Goal: Task Accomplishment & Management: Manage account settings

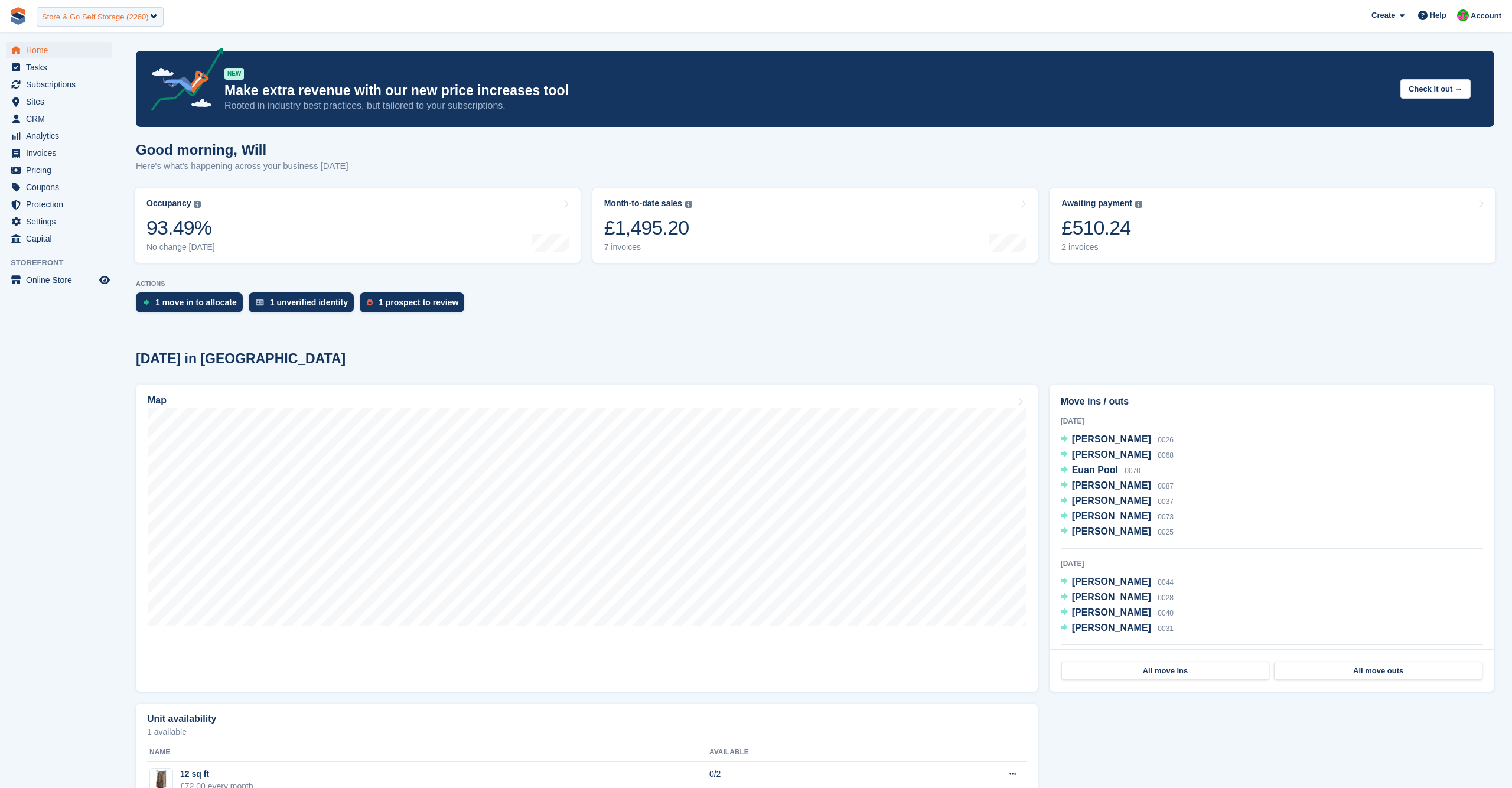
click at [99, 20] on div "Store & Go Self Storage (2260)" at bounding box center [96, 17] width 107 height 11
click at [292, 18] on span "**********" at bounding box center [756, 16] width 1512 height 32
click at [74, 15] on div "Store & Go Self Storage (2260)" at bounding box center [96, 17] width 107 height 11
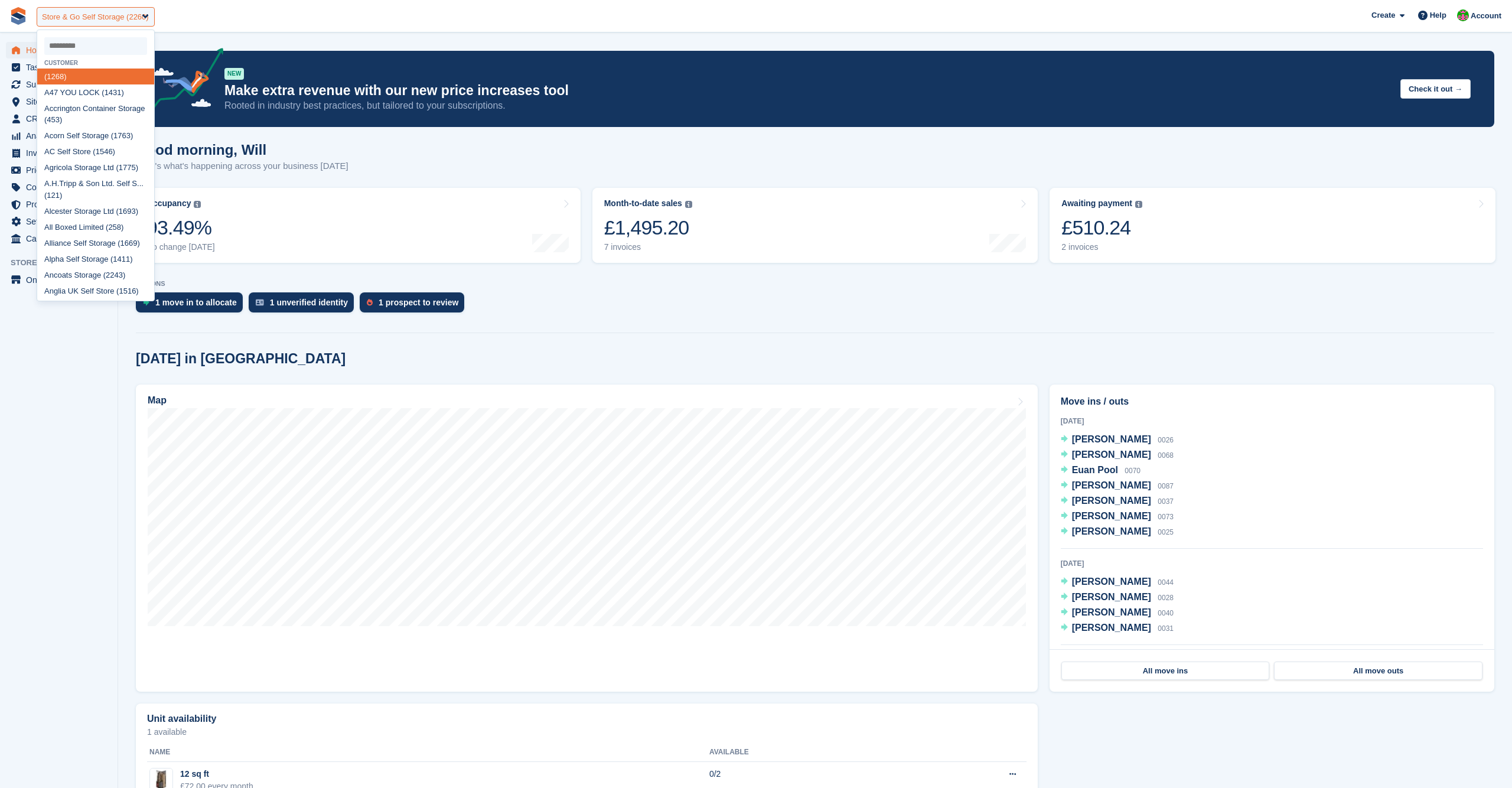
type input "*"
type input "***"
select select "****"
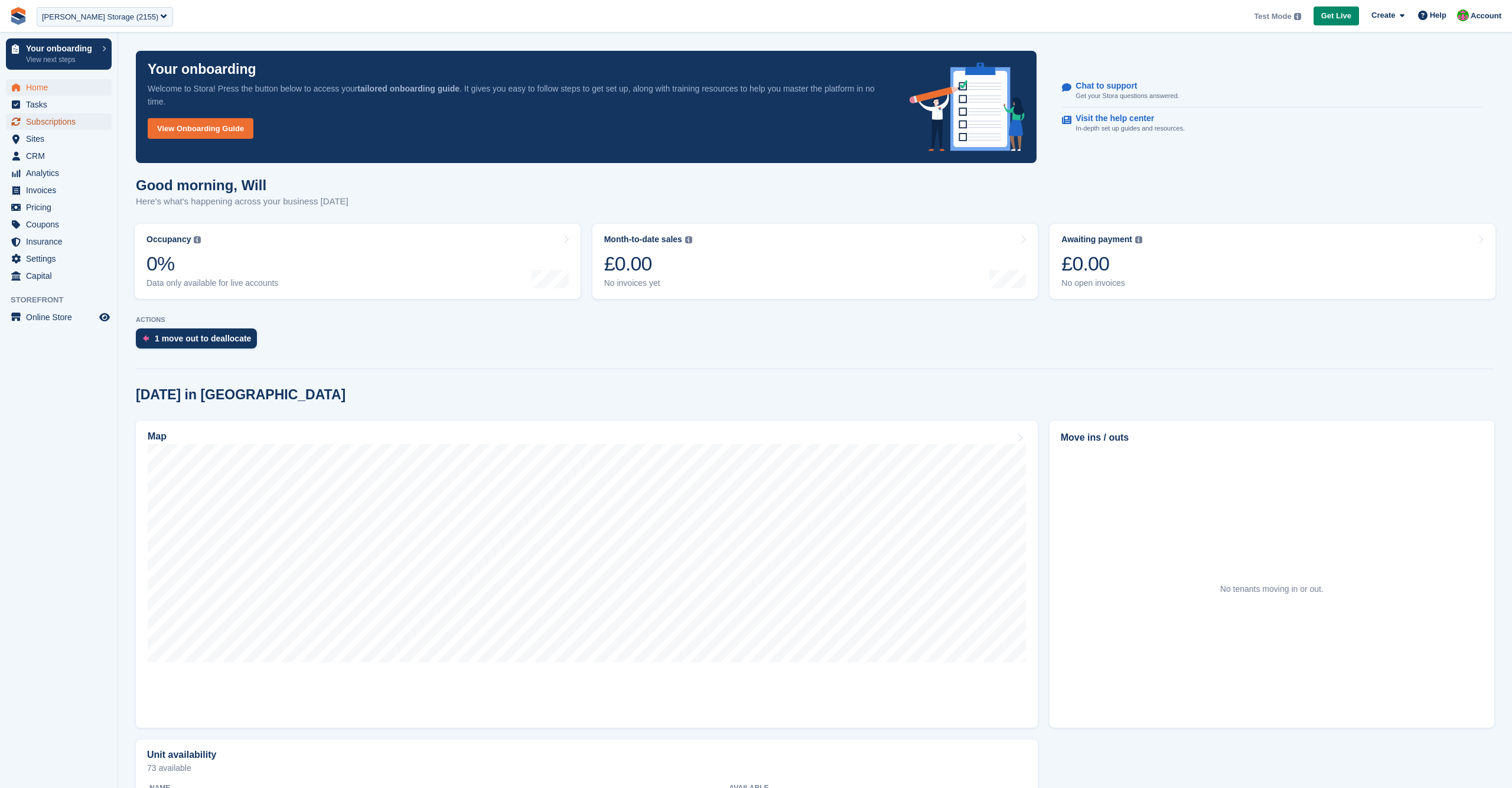
click at [52, 118] on span "Subscriptions" at bounding box center [62, 121] width 71 height 17
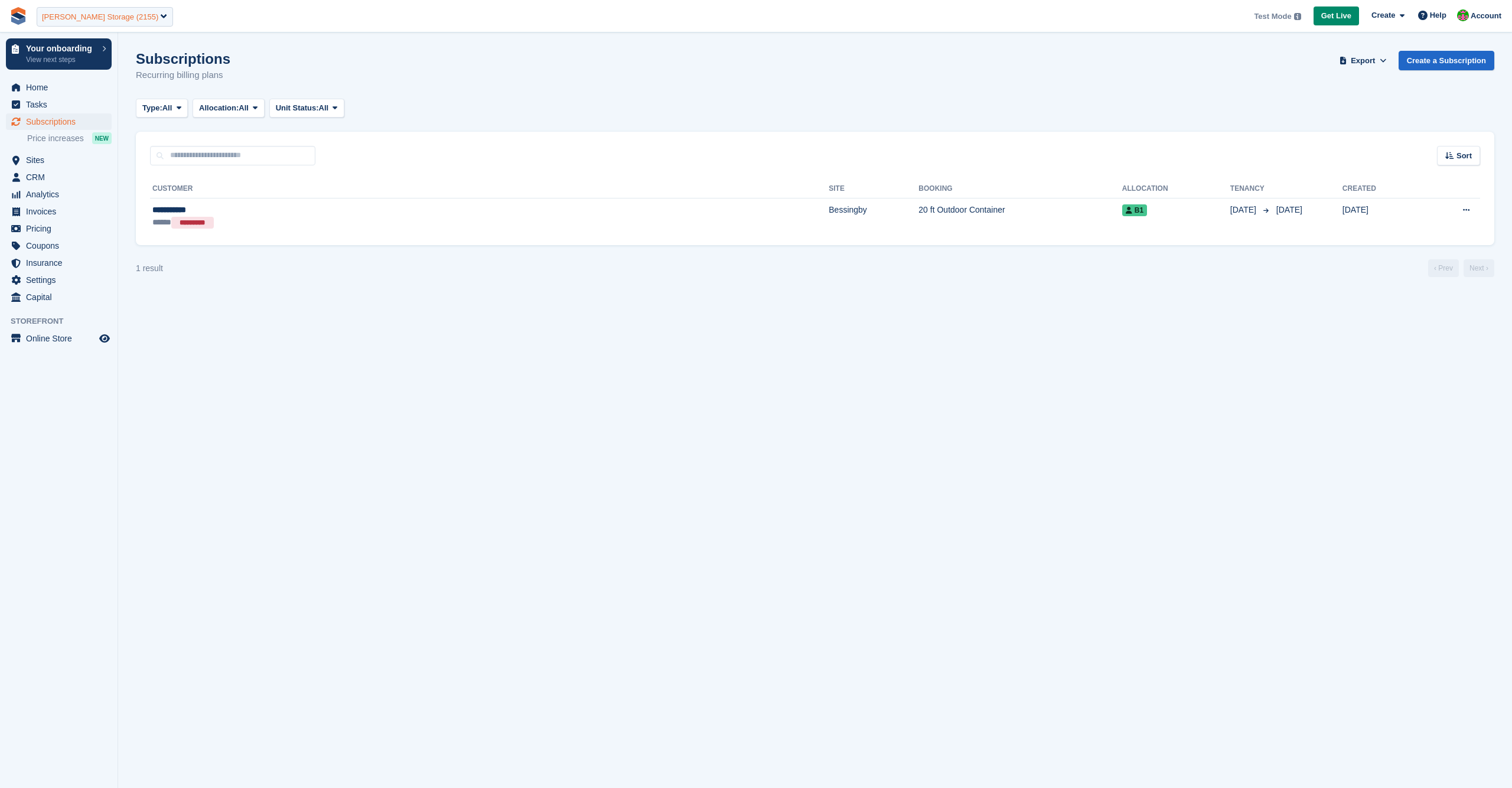
click at [110, 11] on div "[PERSON_NAME] Storage (2155)" at bounding box center [100, 17] width 116 height 11
type input "********"
select select "****"
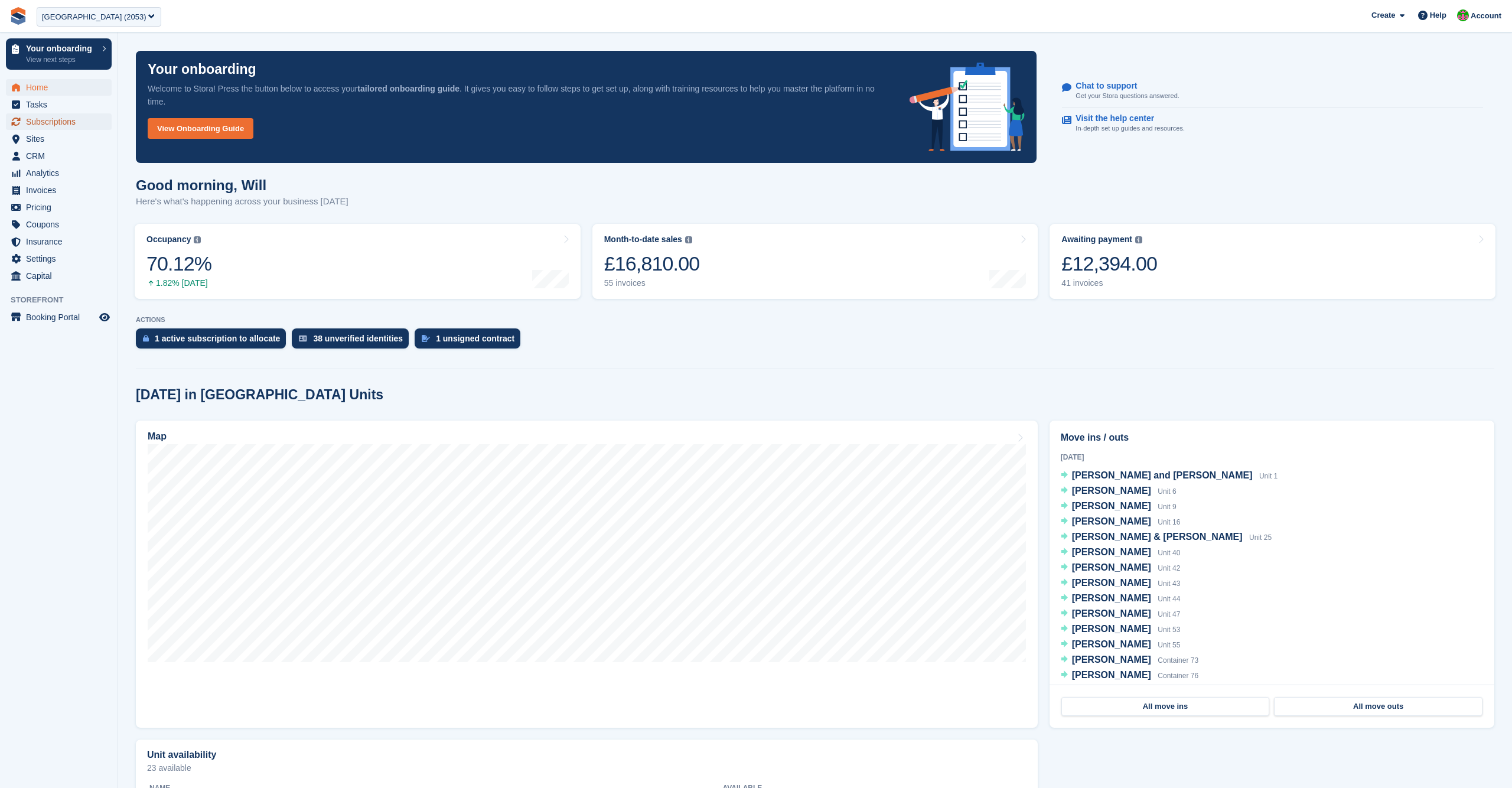
click at [55, 122] on span "Subscriptions" at bounding box center [62, 121] width 71 height 17
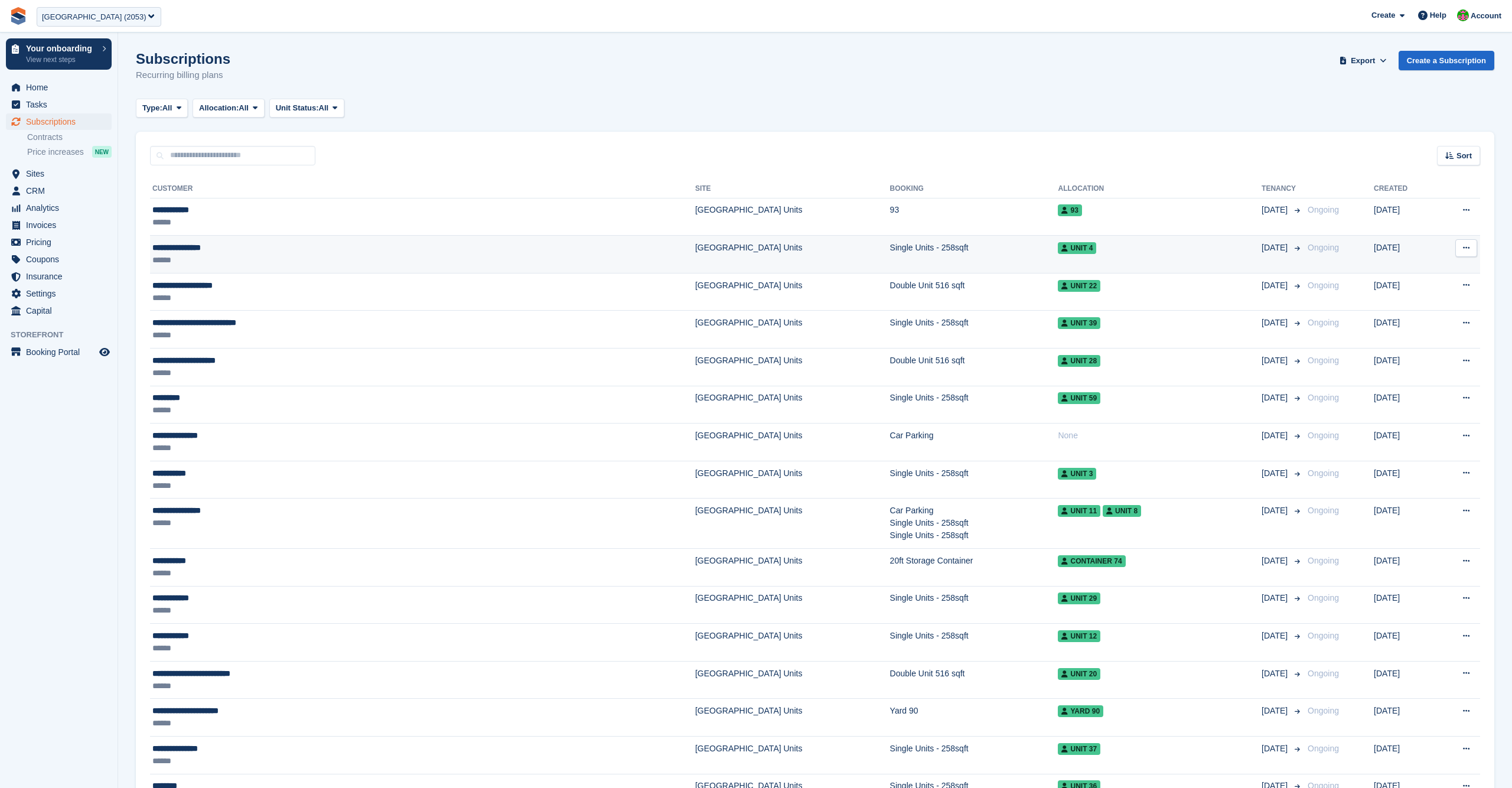
click at [695, 260] on td "[GEOGRAPHIC_DATA] Units" at bounding box center [793, 254] width 195 height 38
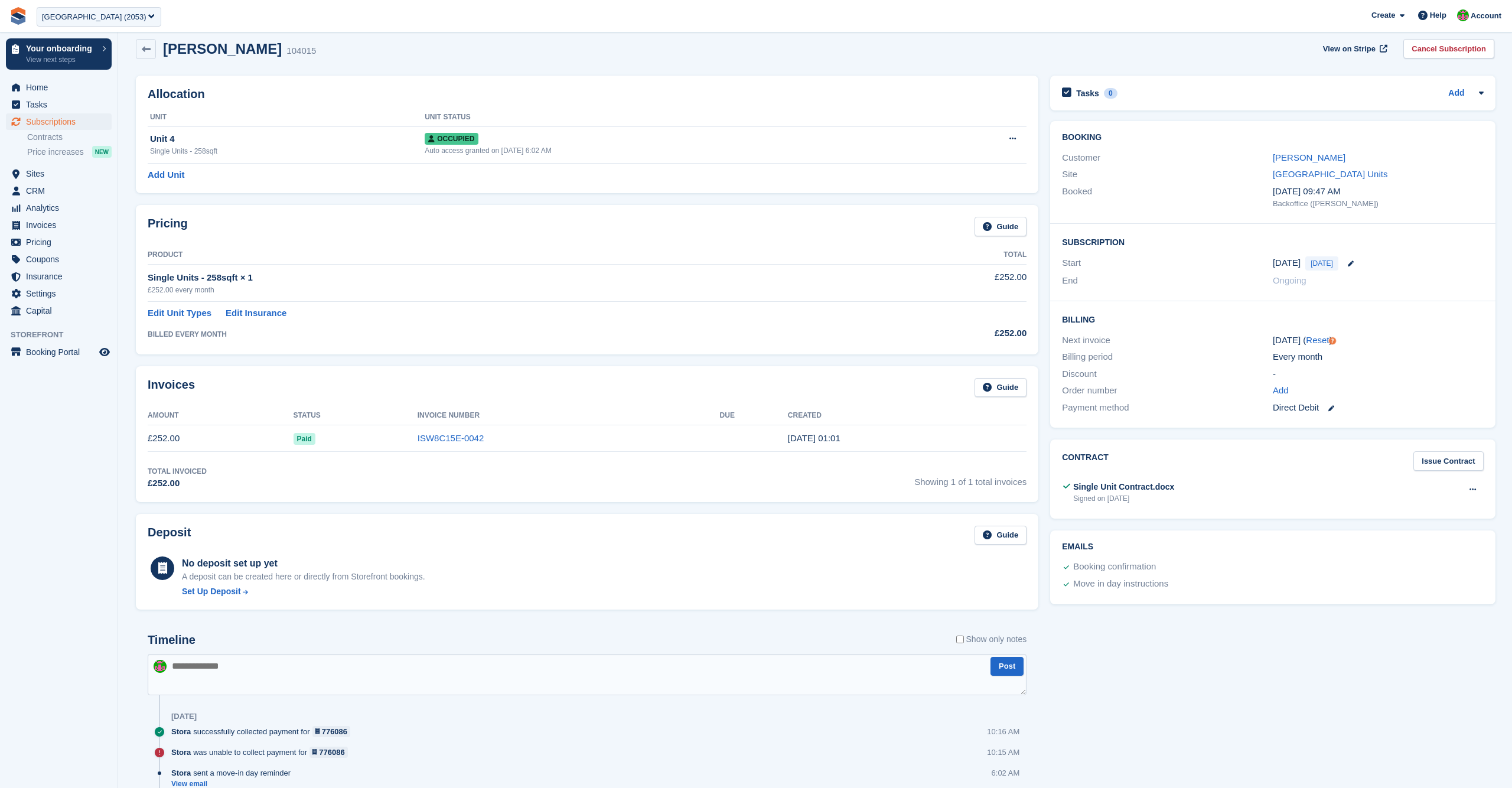
scroll to position [15, 0]
click at [447, 434] on link "ISW8C15E-0042" at bounding box center [451, 434] width 67 height 10
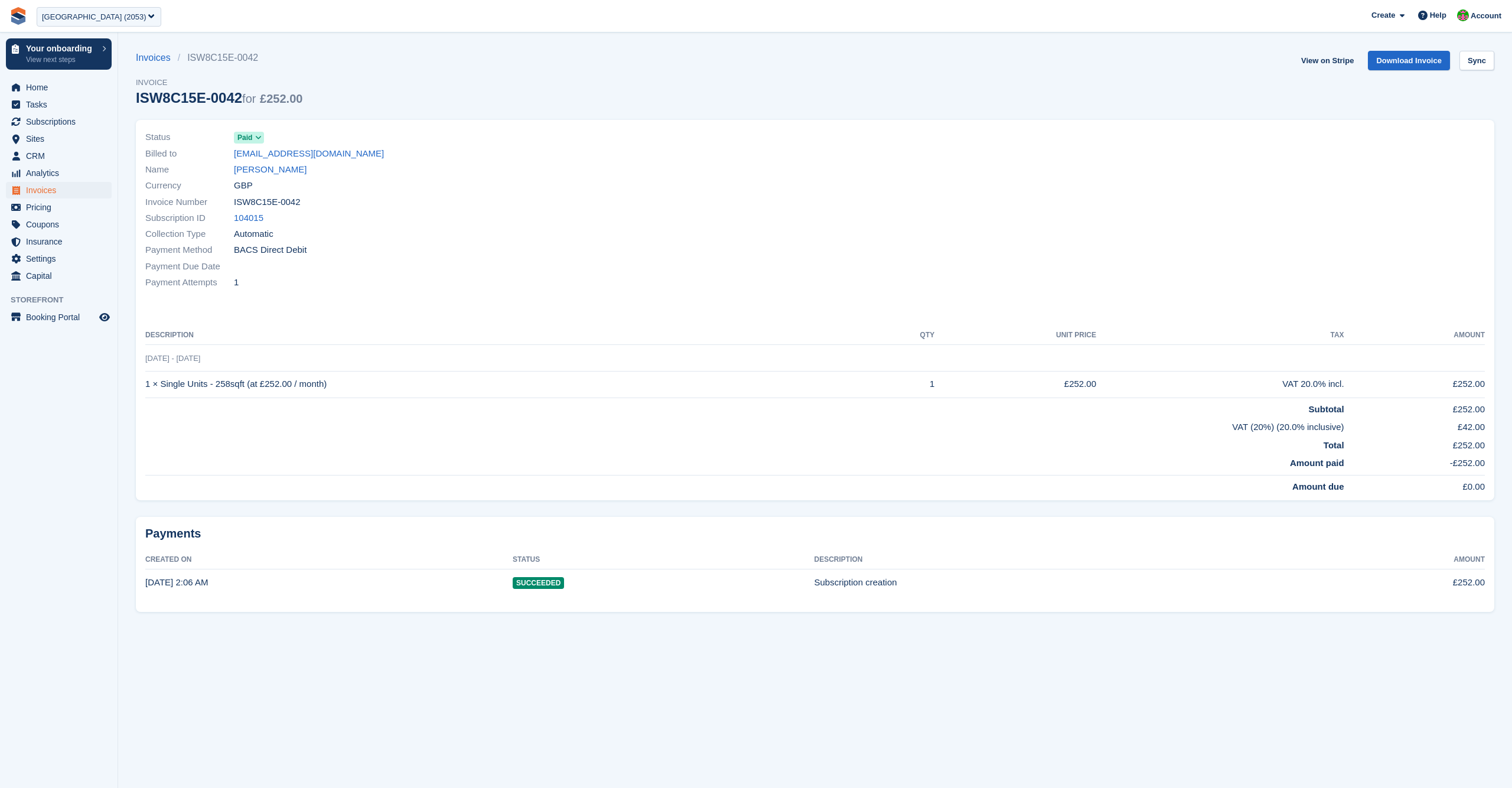
scroll to position [15, 0]
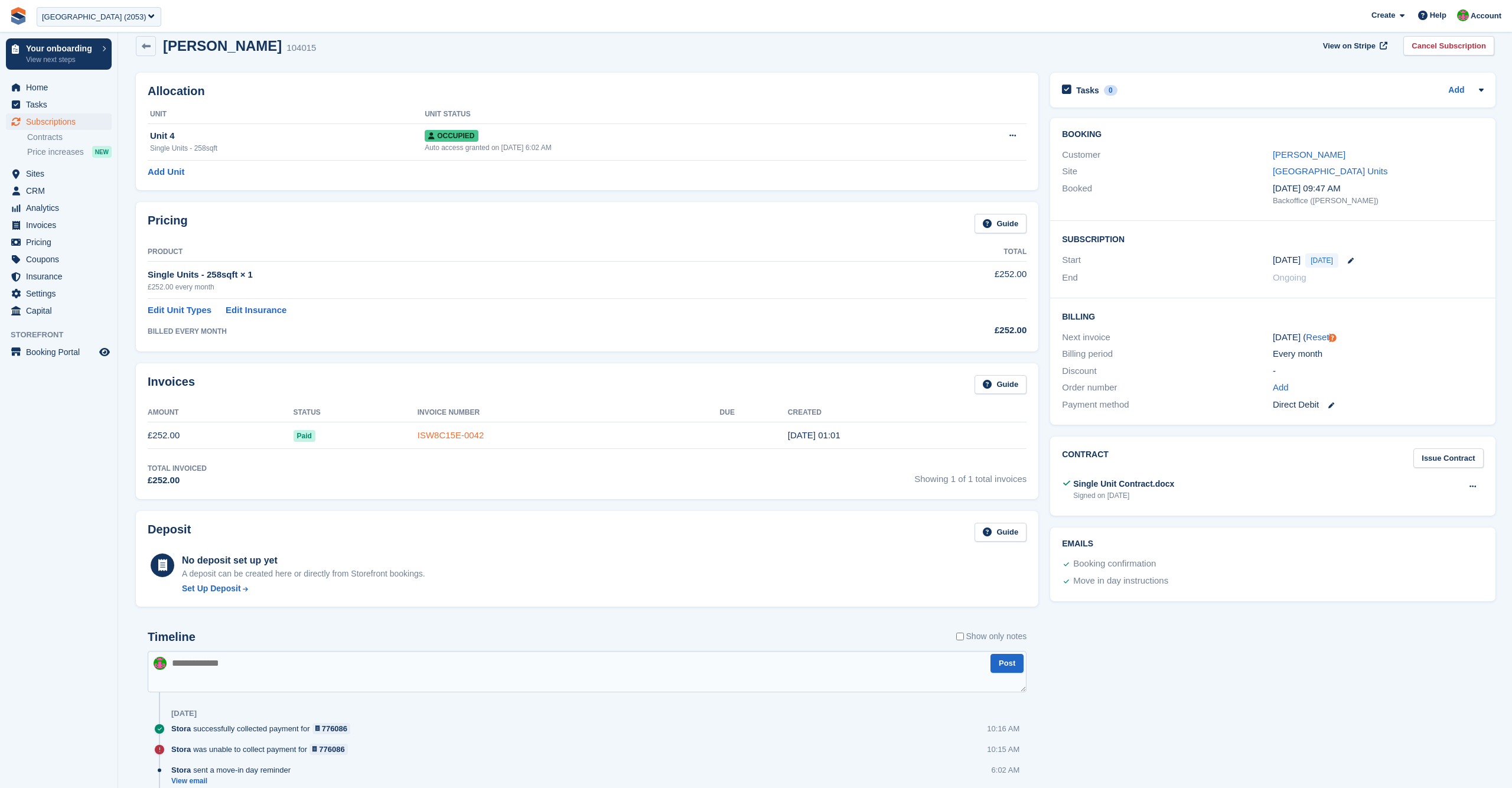
click at [452, 435] on link "ISW8C15E-0042" at bounding box center [451, 434] width 67 height 10
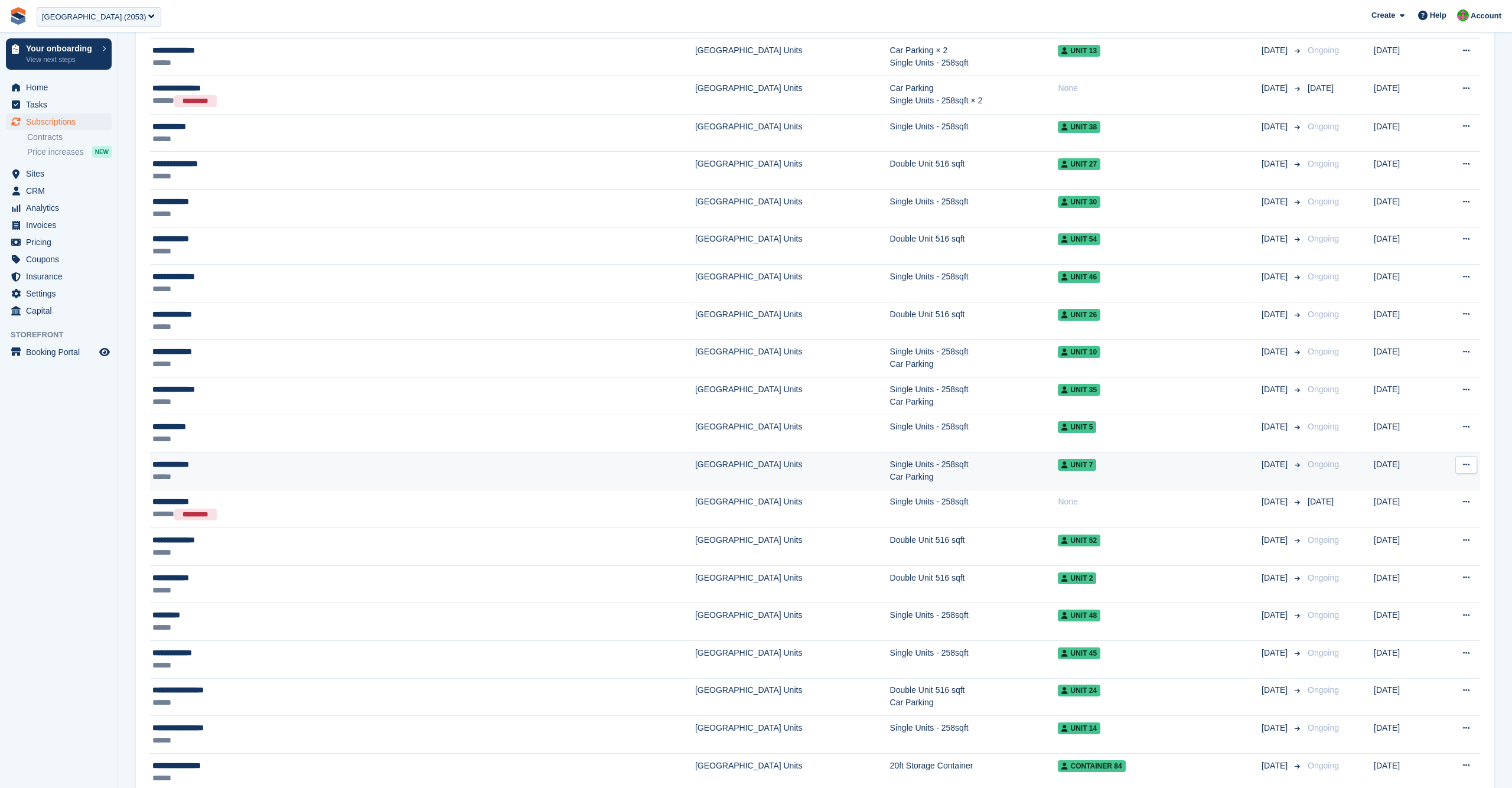
scroll to position [974, 0]
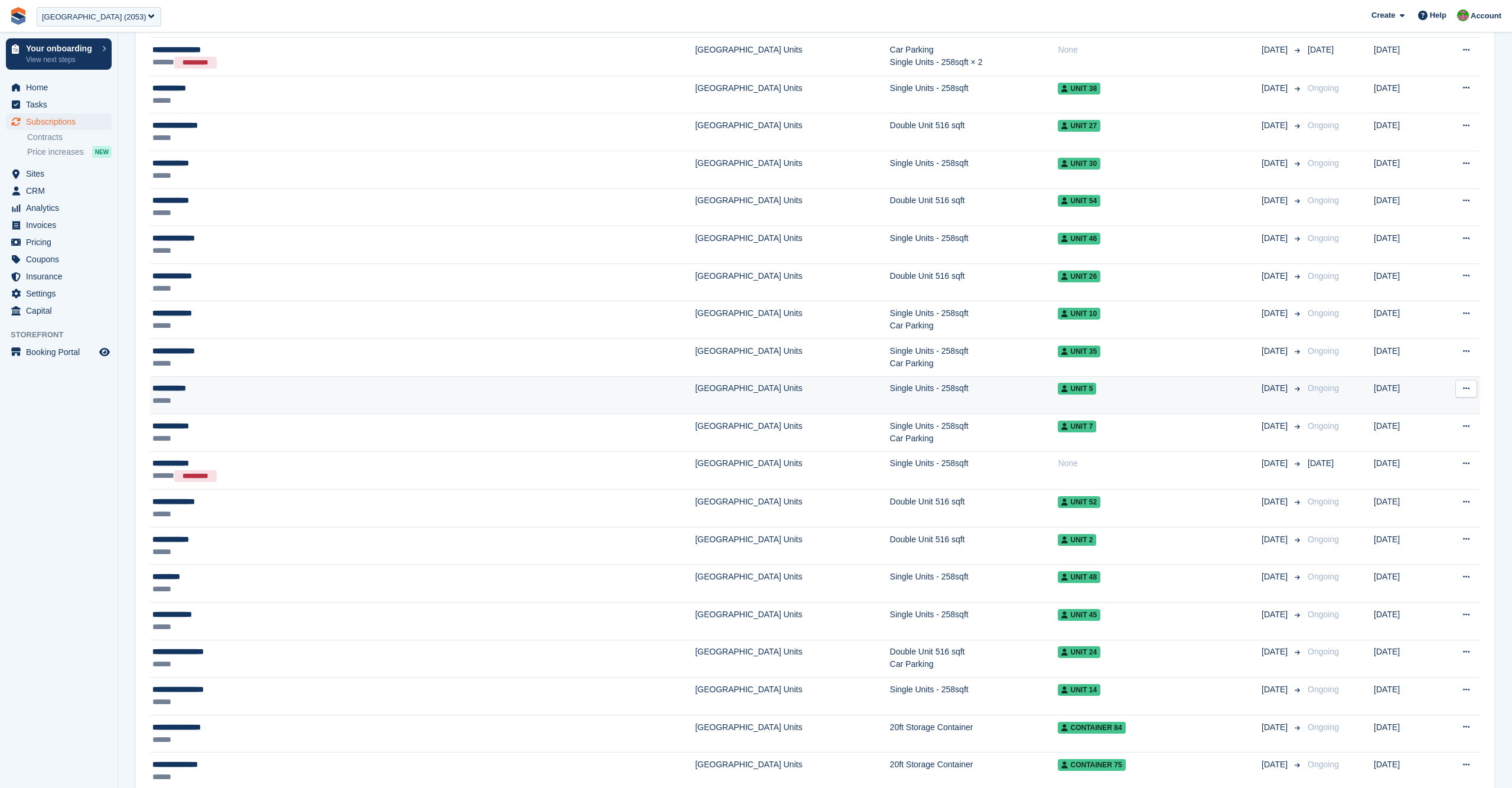
click at [695, 382] on td "[GEOGRAPHIC_DATA] Units" at bounding box center [793, 395] width 195 height 38
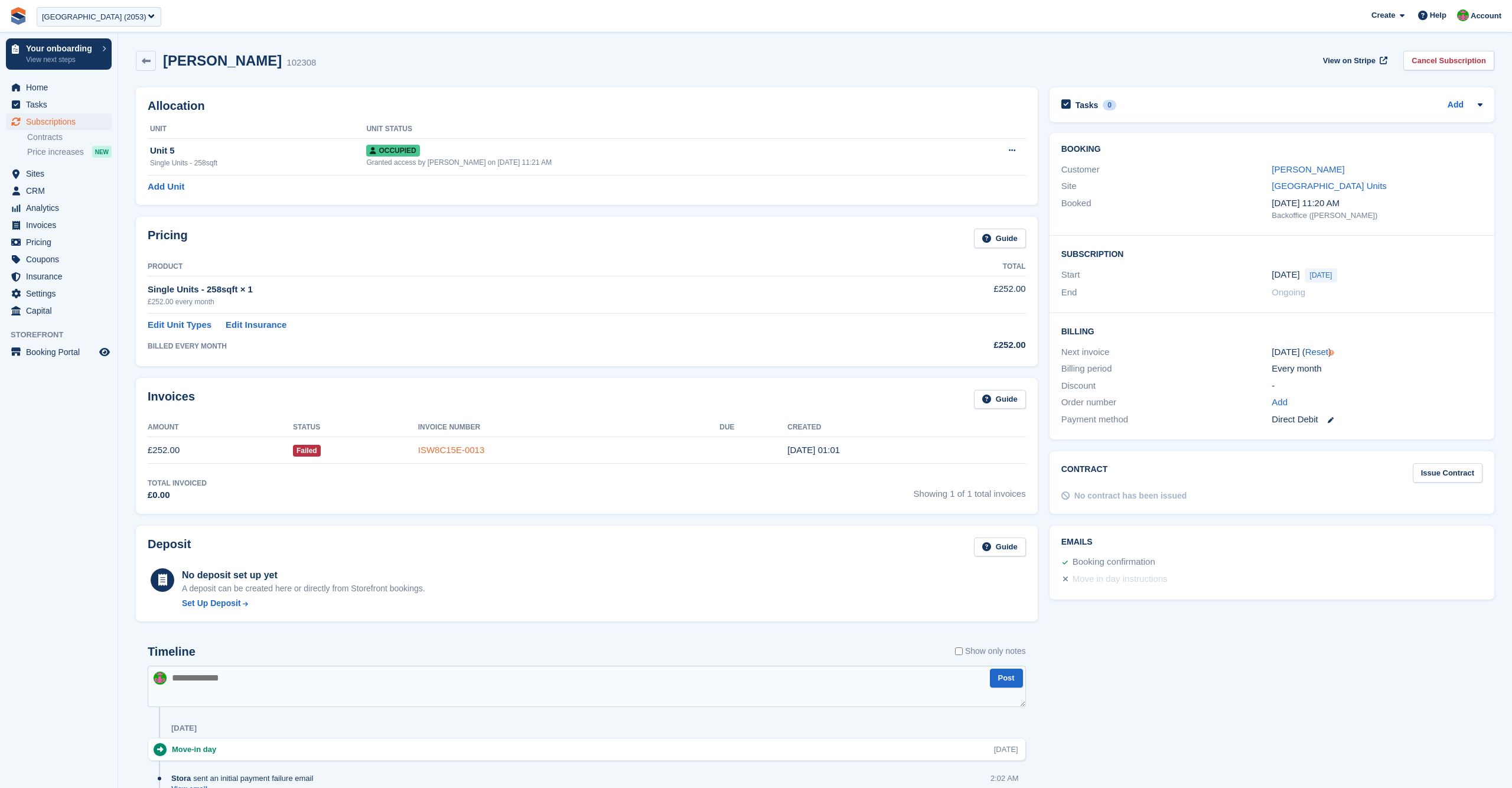
click at [471, 452] on link "ISW8C15E-0013" at bounding box center [451, 449] width 67 height 10
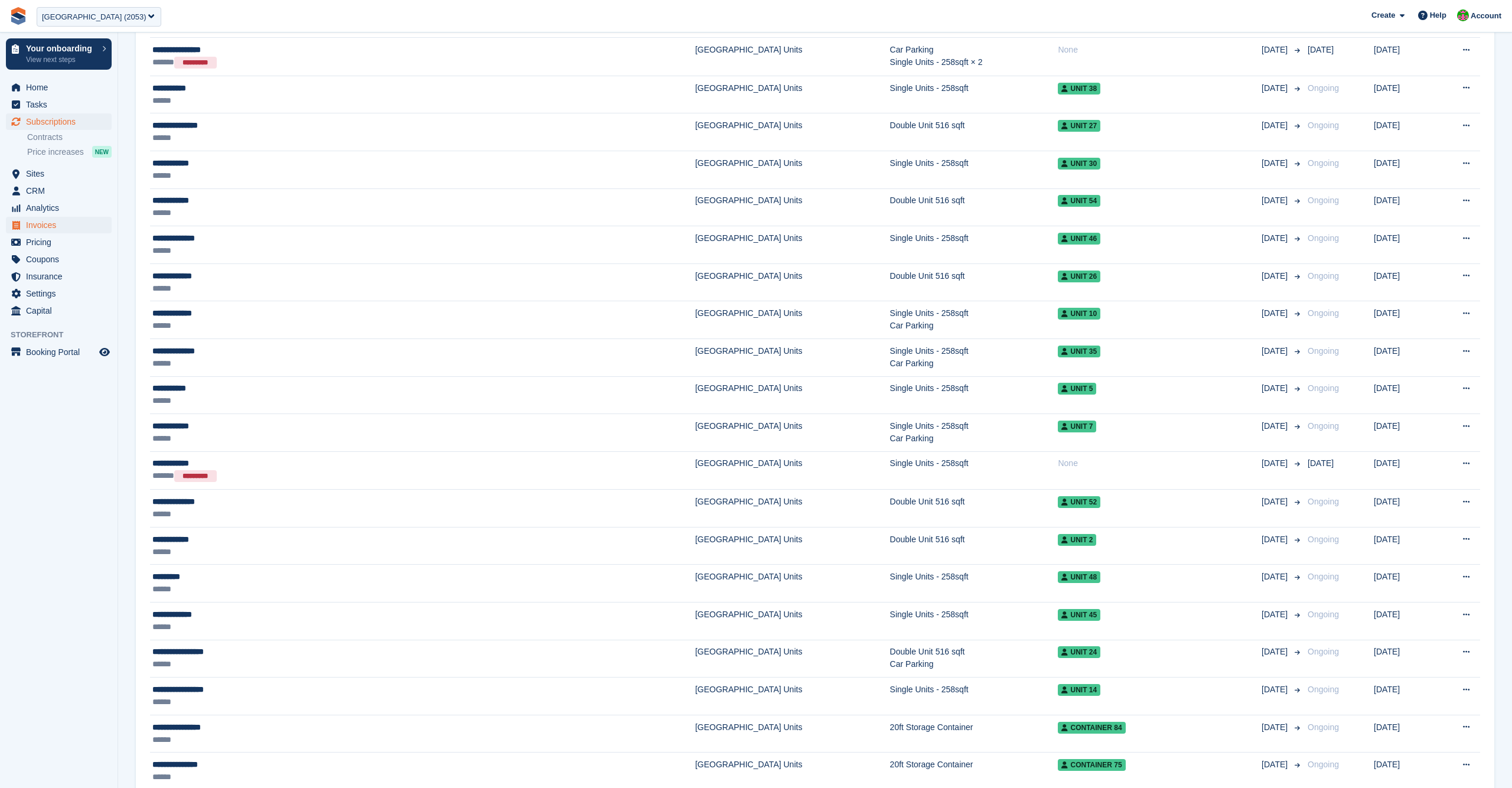
scroll to position [974, 0]
click at [37, 223] on span "Invoices" at bounding box center [62, 224] width 71 height 17
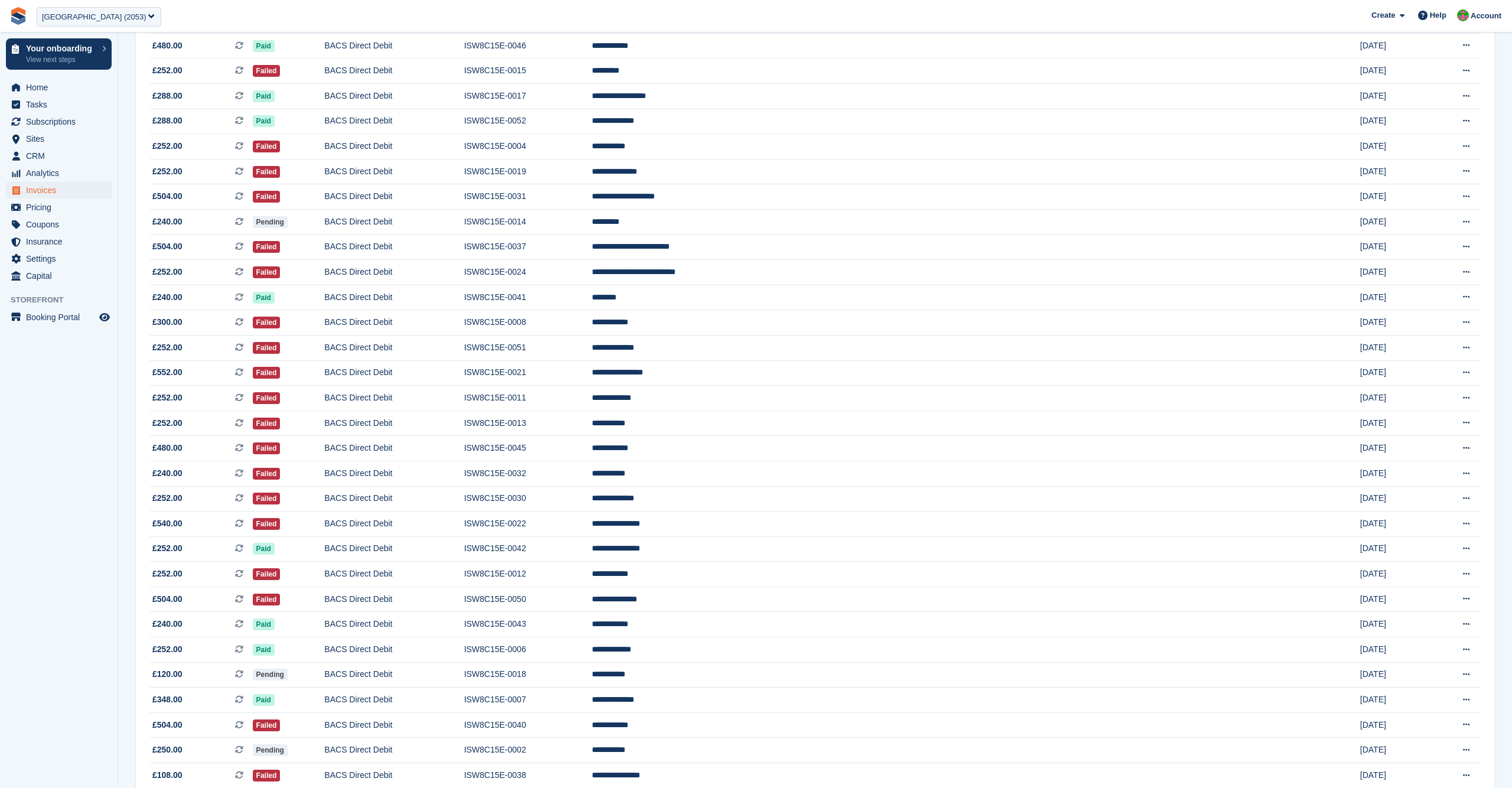
scroll to position [57, 0]
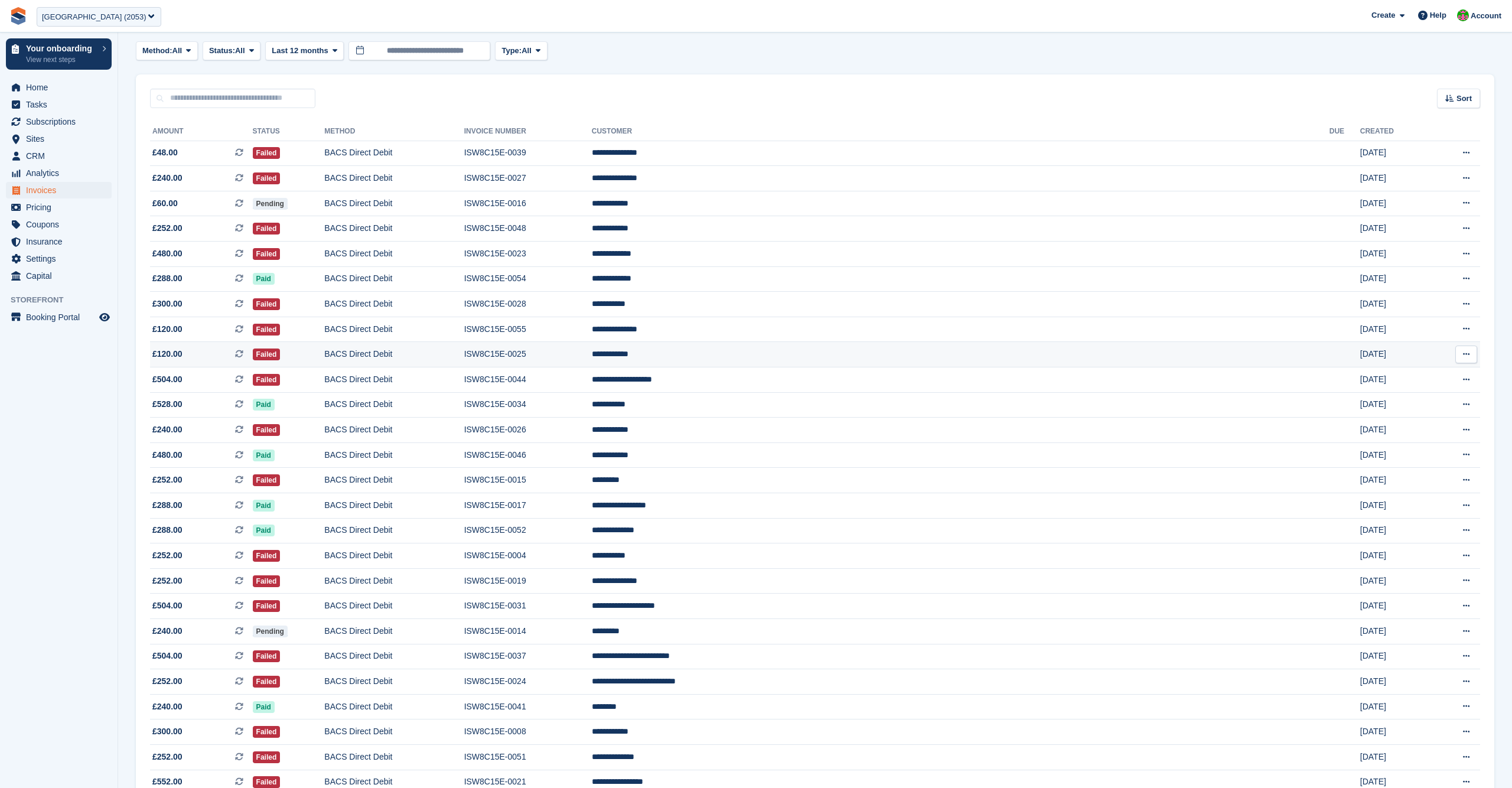
click at [464, 354] on td "BACS Direct Debit" at bounding box center [394, 354] width 139 height 26
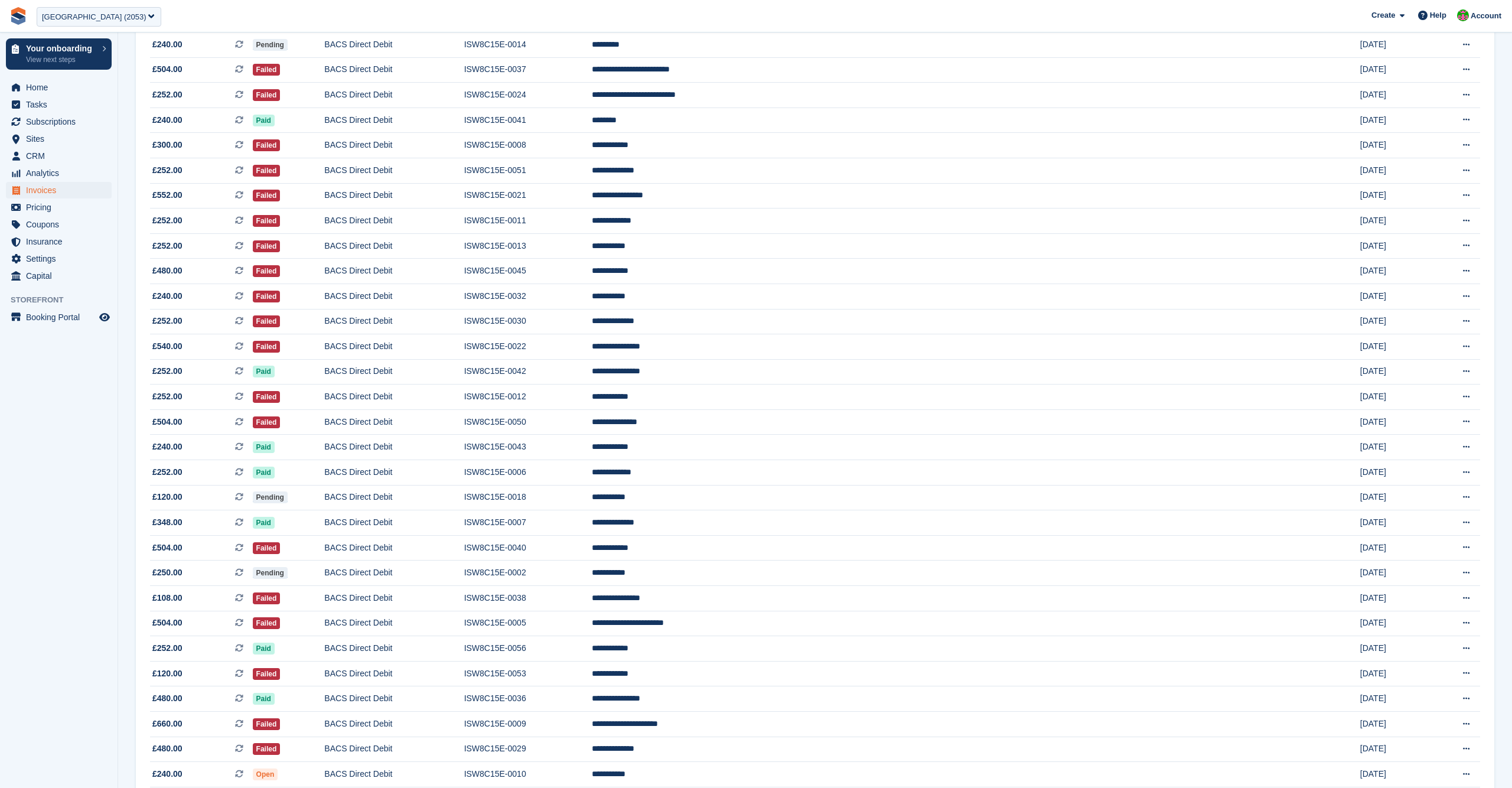
scroll to position [755, 0]
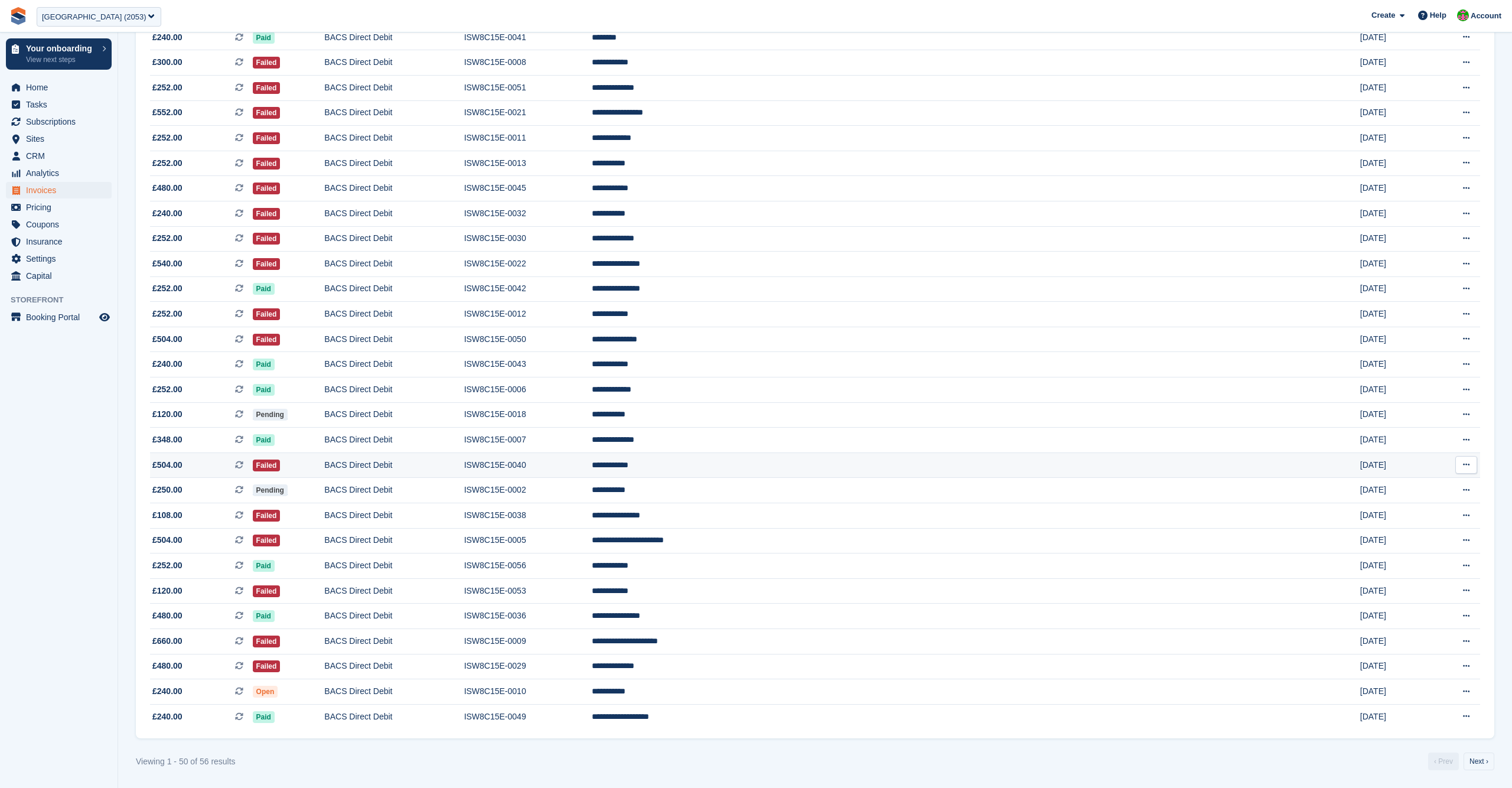
click at [592, 462] on td "ISW8C15E-0040" at bounding box center [528, 464] width 128 height 26
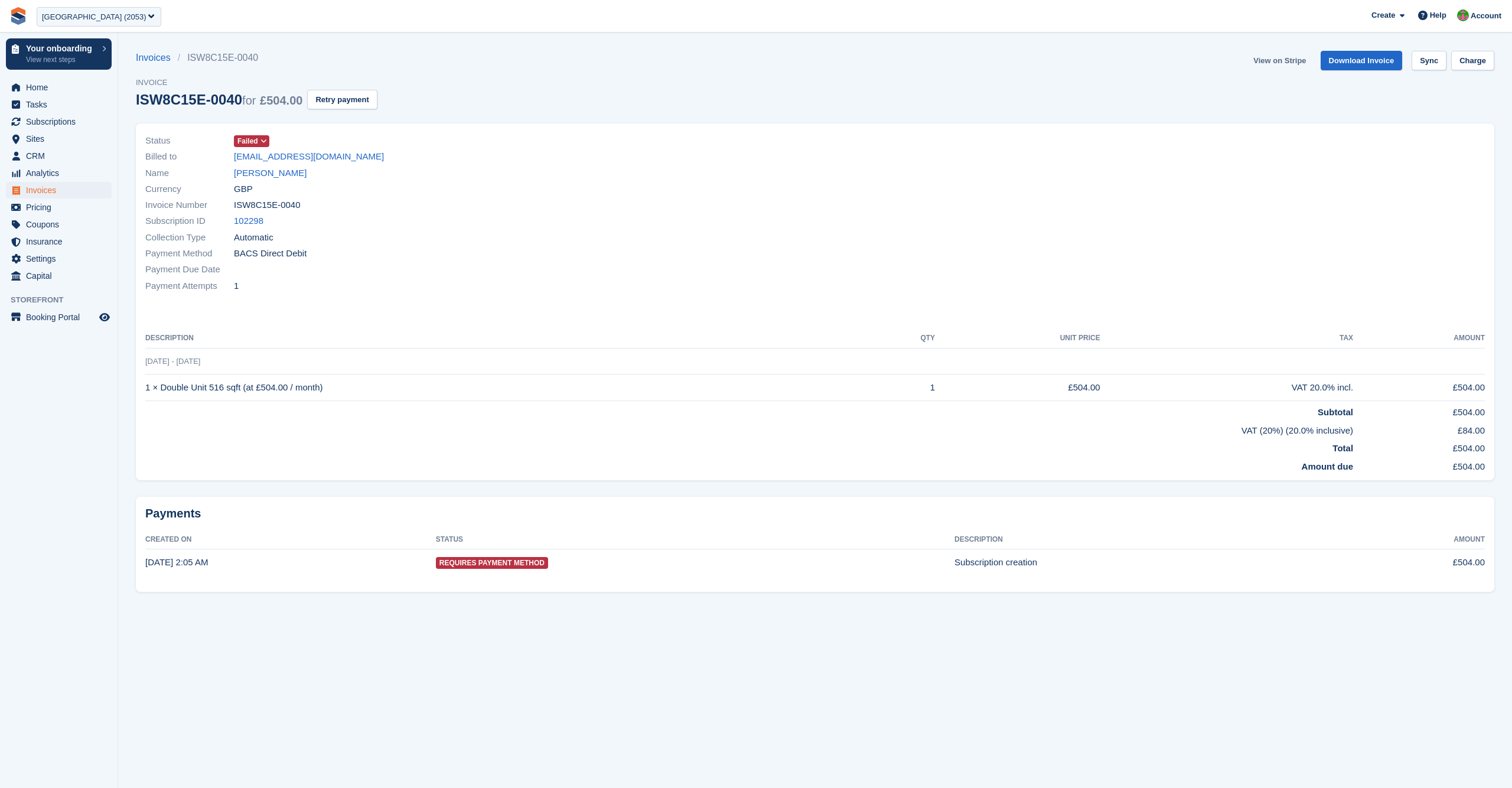
click at [1280, 60] on link "View on Stripe" at bounding box center [1279, 61] width 62 height 19
click at [1209, 80] on div "Invoices ISW8C15E-0040 Invoice ISW8C15E-0040 for £504.00 Retry payment View on …" at bounding box center [814, 87] width 1358 height 73
click at [741, 91] on div "Invoices ISW8C15E-0040 Invoice ISW8C15E-0040 for £504.00 Retry payment View on …" at bounding box center [814, 87] width 1358 height 73
click at [58, 92] on span "Home" at bounding box center [62, 87] width 71 height 17
